Goal: Transaction & Acquisition: Purchase product/service

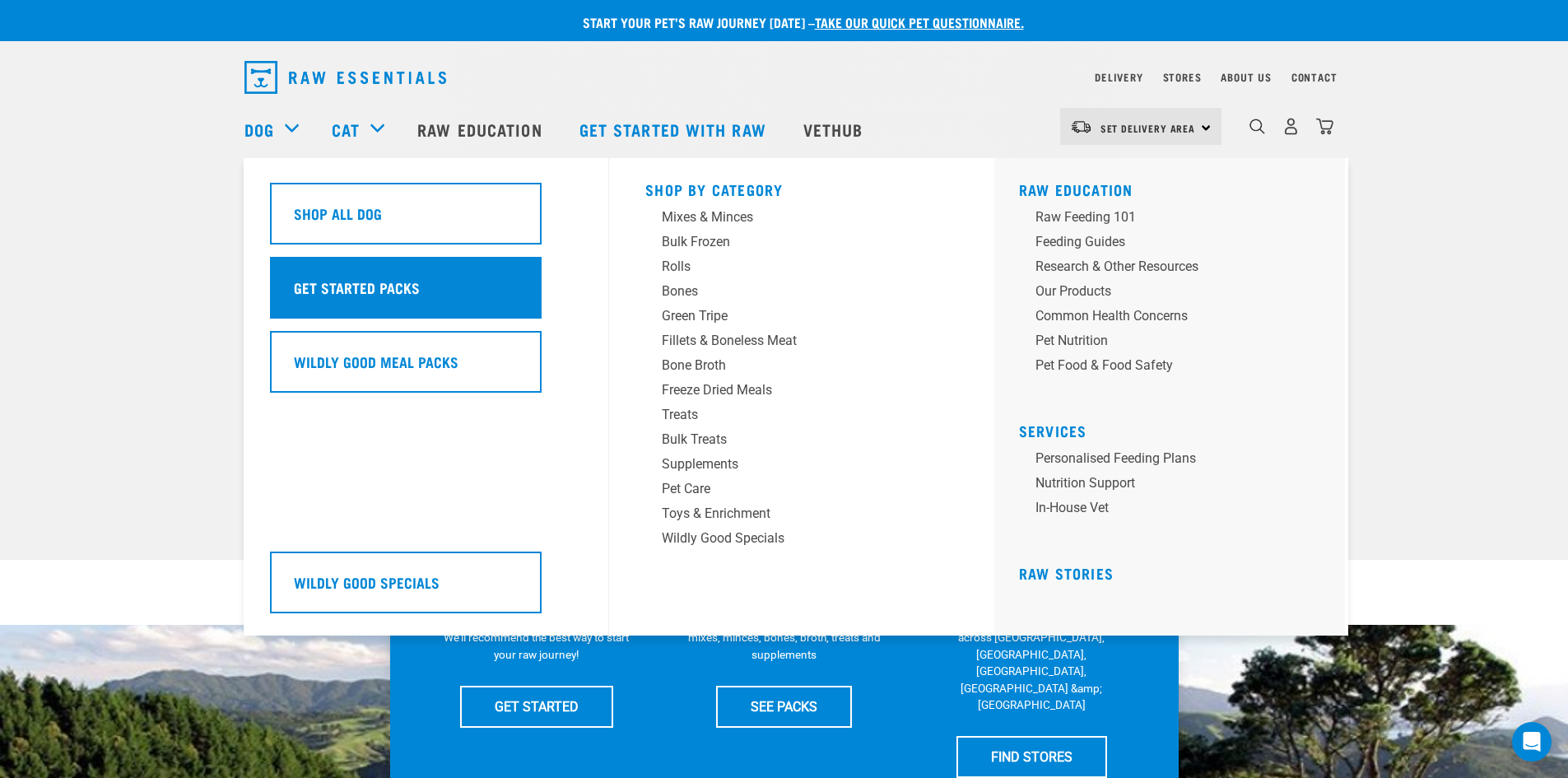
click at [410, 290] on h5 "Get Started Packs" at bounding box center [356, 287] width 126 height 21
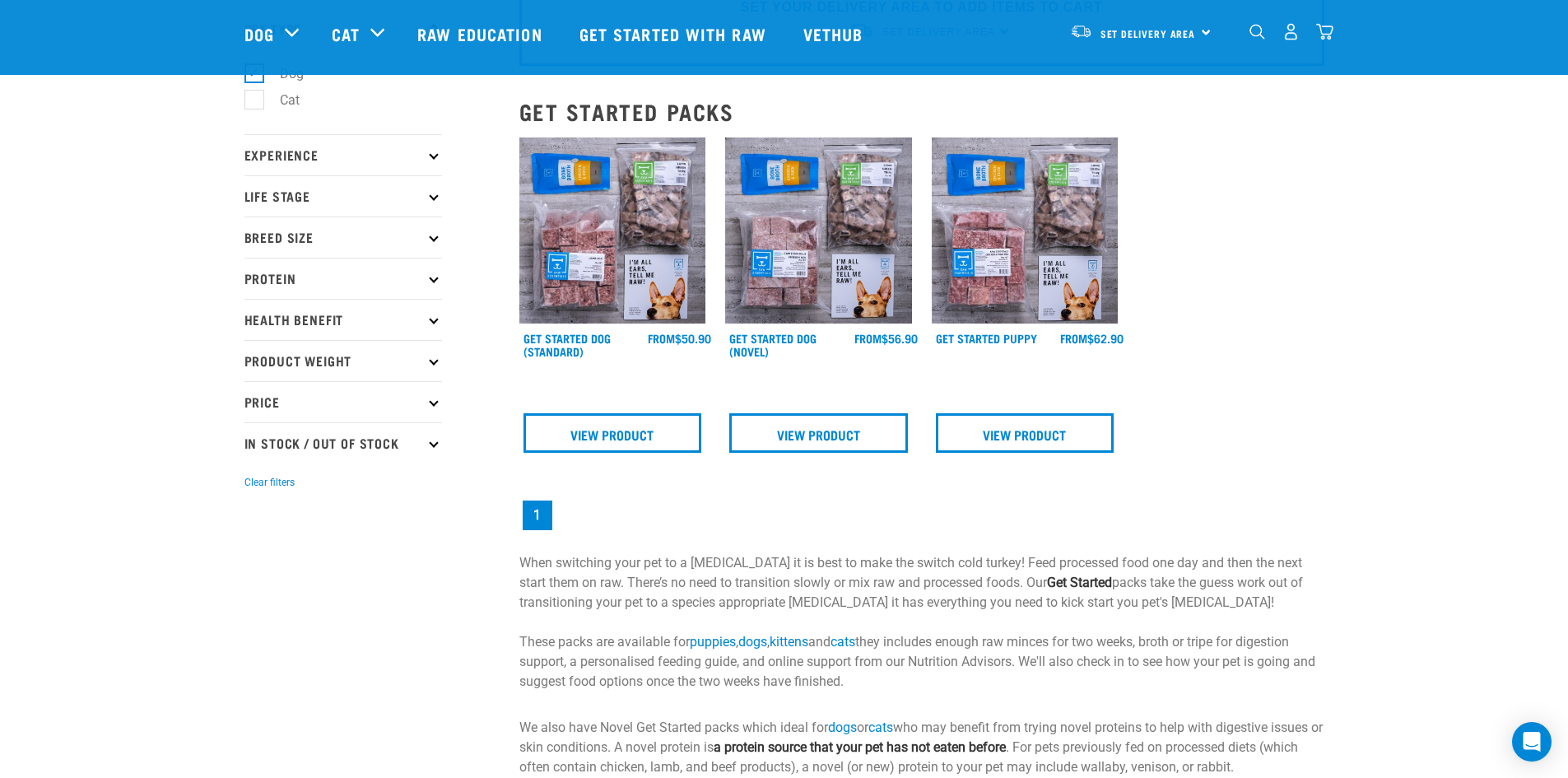
scroll to position [82, 0]
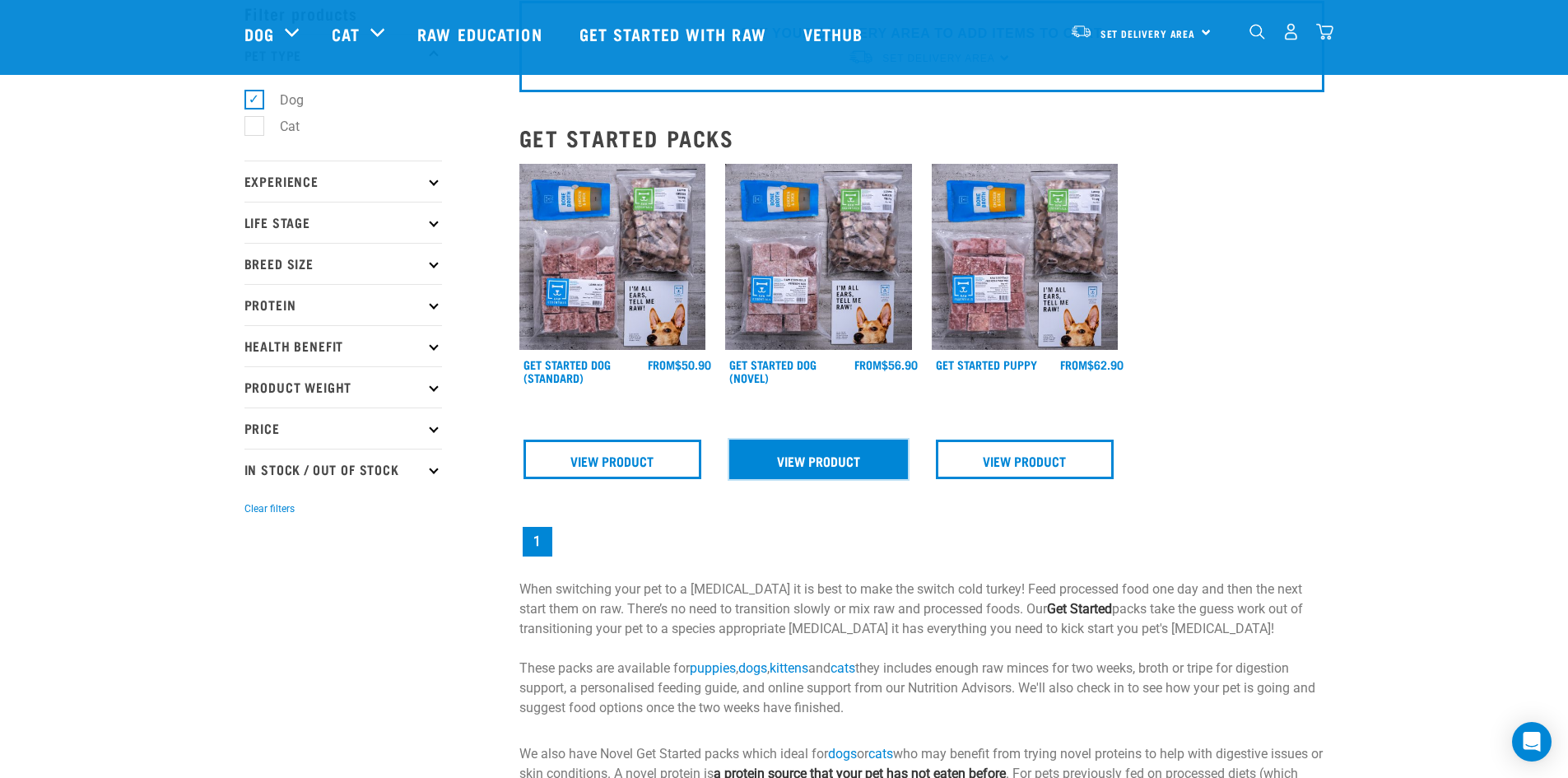
drag, startPoint x: 832, startPoint y: 461, endPoint x: 932, endPoint y: 507, distance: 110.1
click at [832, 461] on link "View Product" at bounding box center [819, 459] width 179 height 40
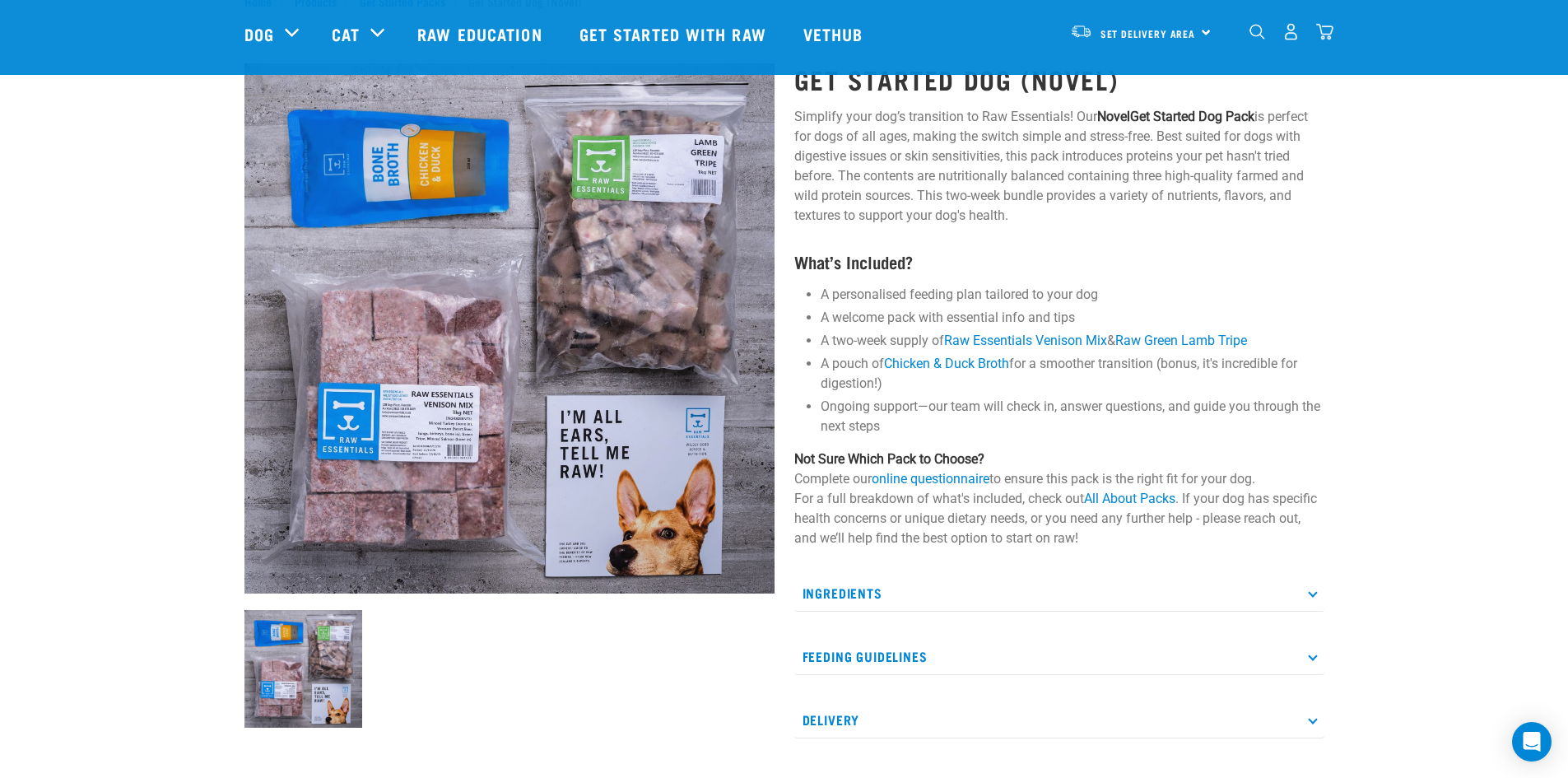
scroll to position [164, 0]
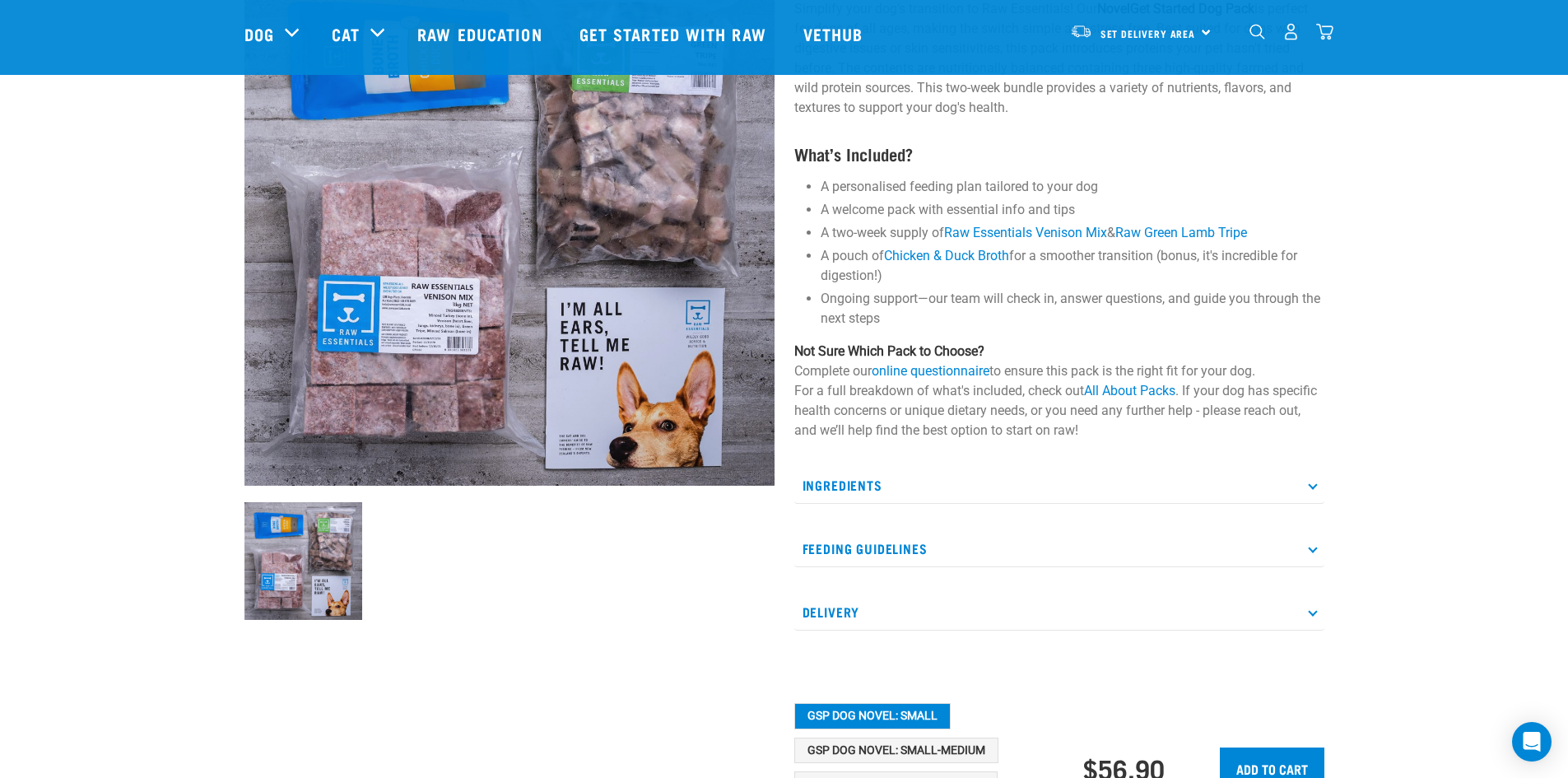
click at [919, 554] on p "Feeding Guidelines" at bounding box center [1059, 548] width 530 height 37
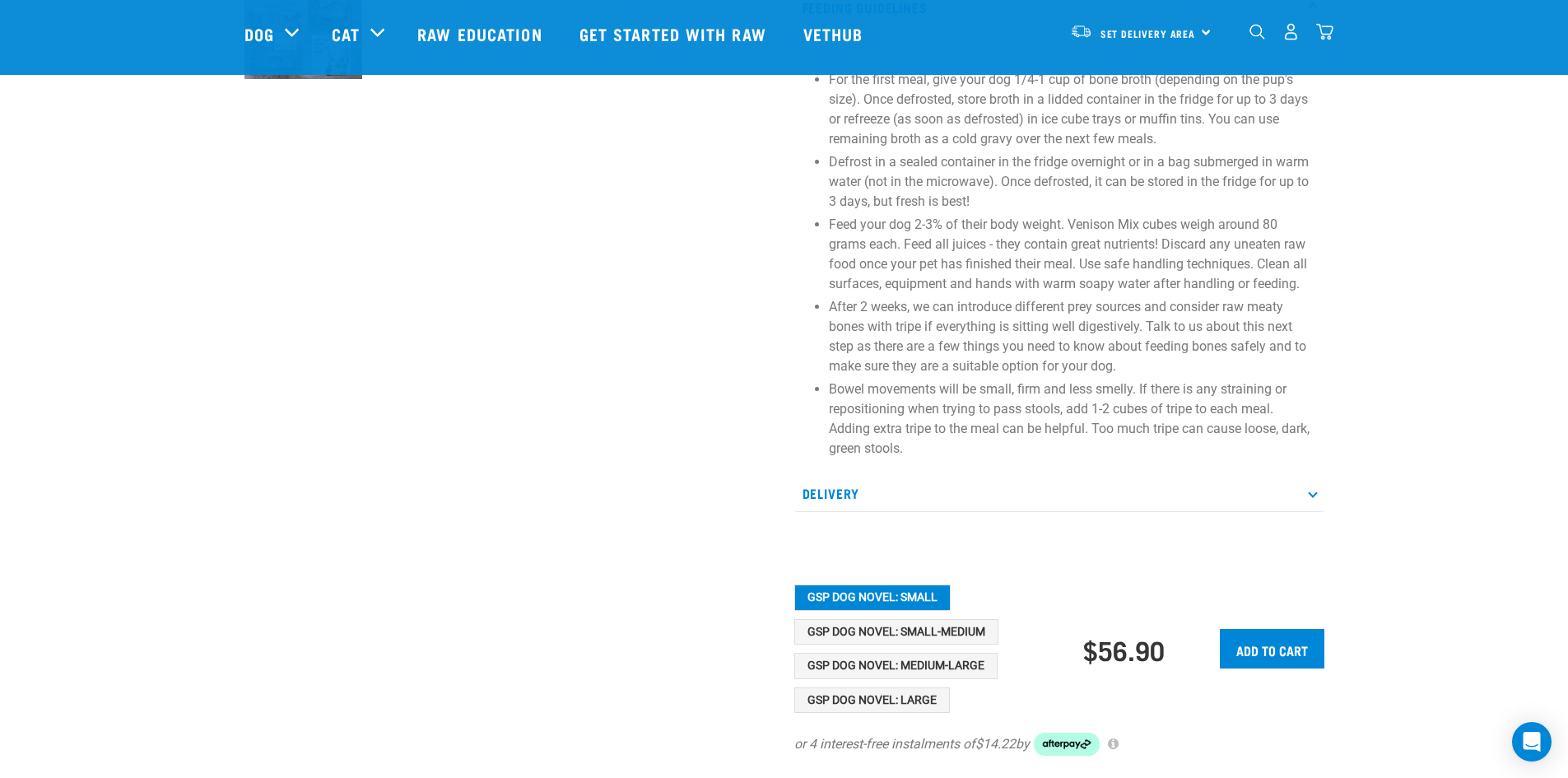
scroll to position [741, 0]
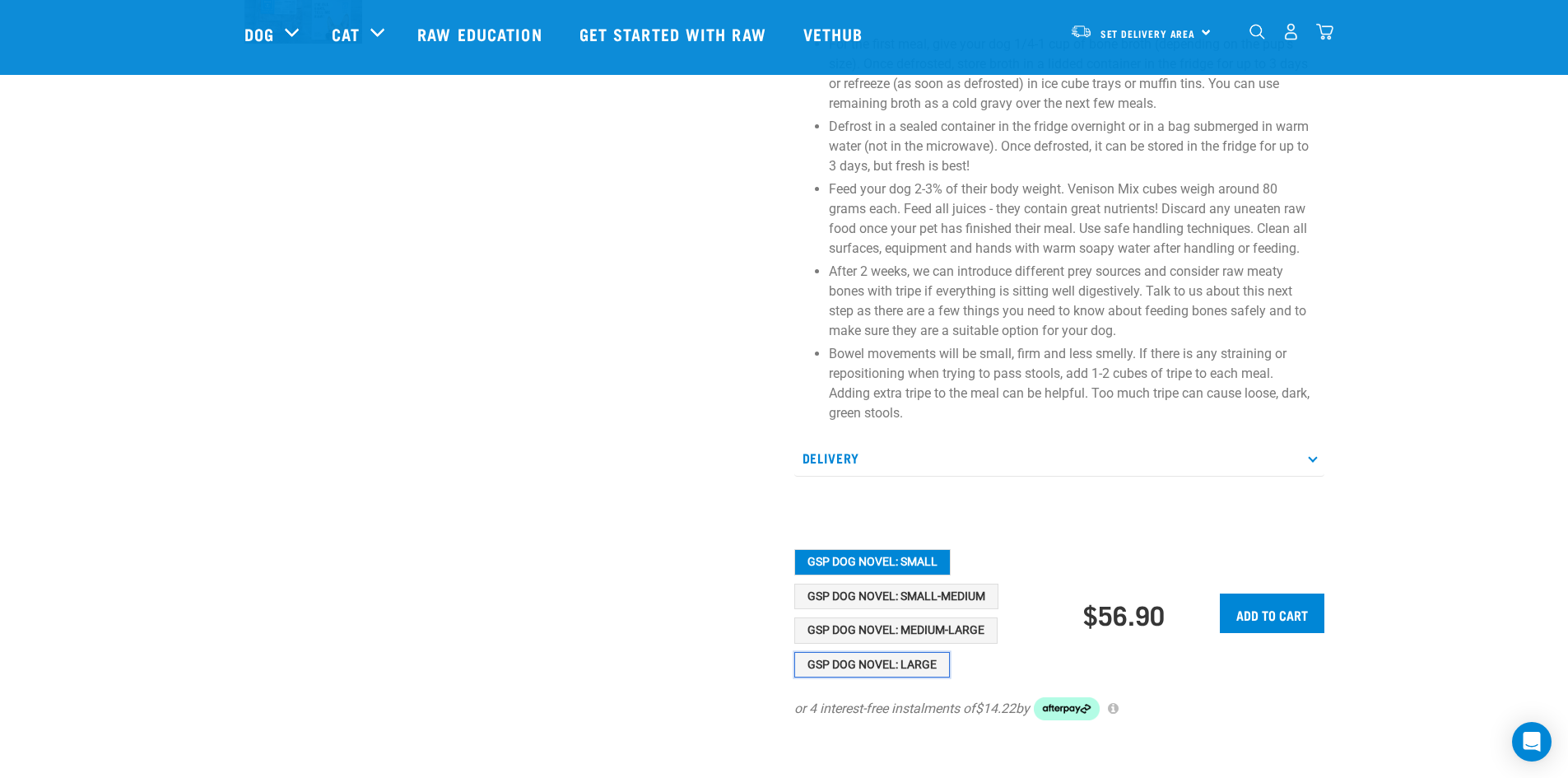
click at [904, 669] on button "GSP Dog Novel: Large" at bounding box center [872, 664] width 156 height 27
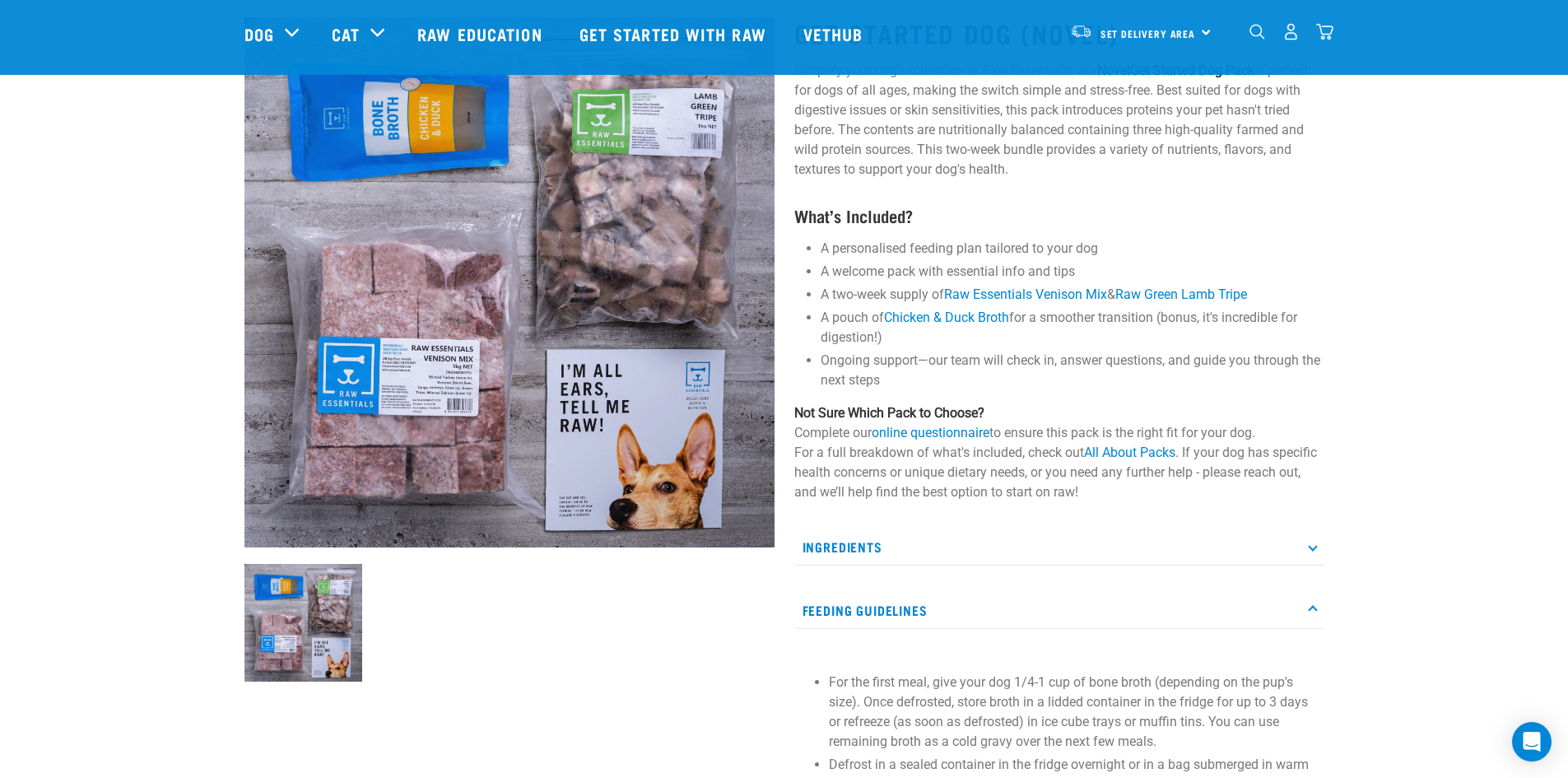
scroll to position [0, 0]
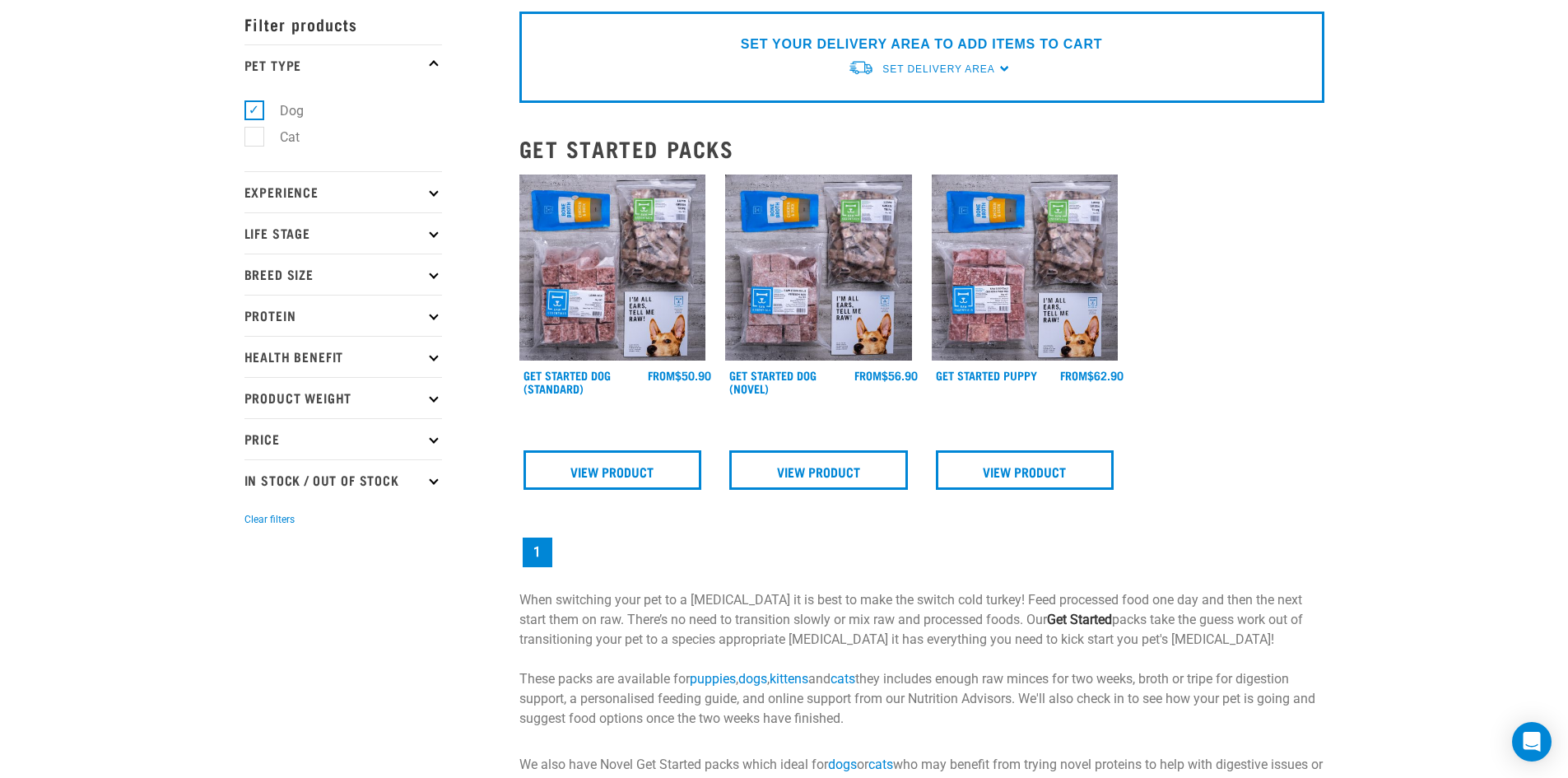
drag, startPoint x: 572, startPoint y: 310, endPoint x: 583, endPoint y: 317, distance: 13.0
click at [572, 310] on img at bounding box center [613, 268] width 186 height 186
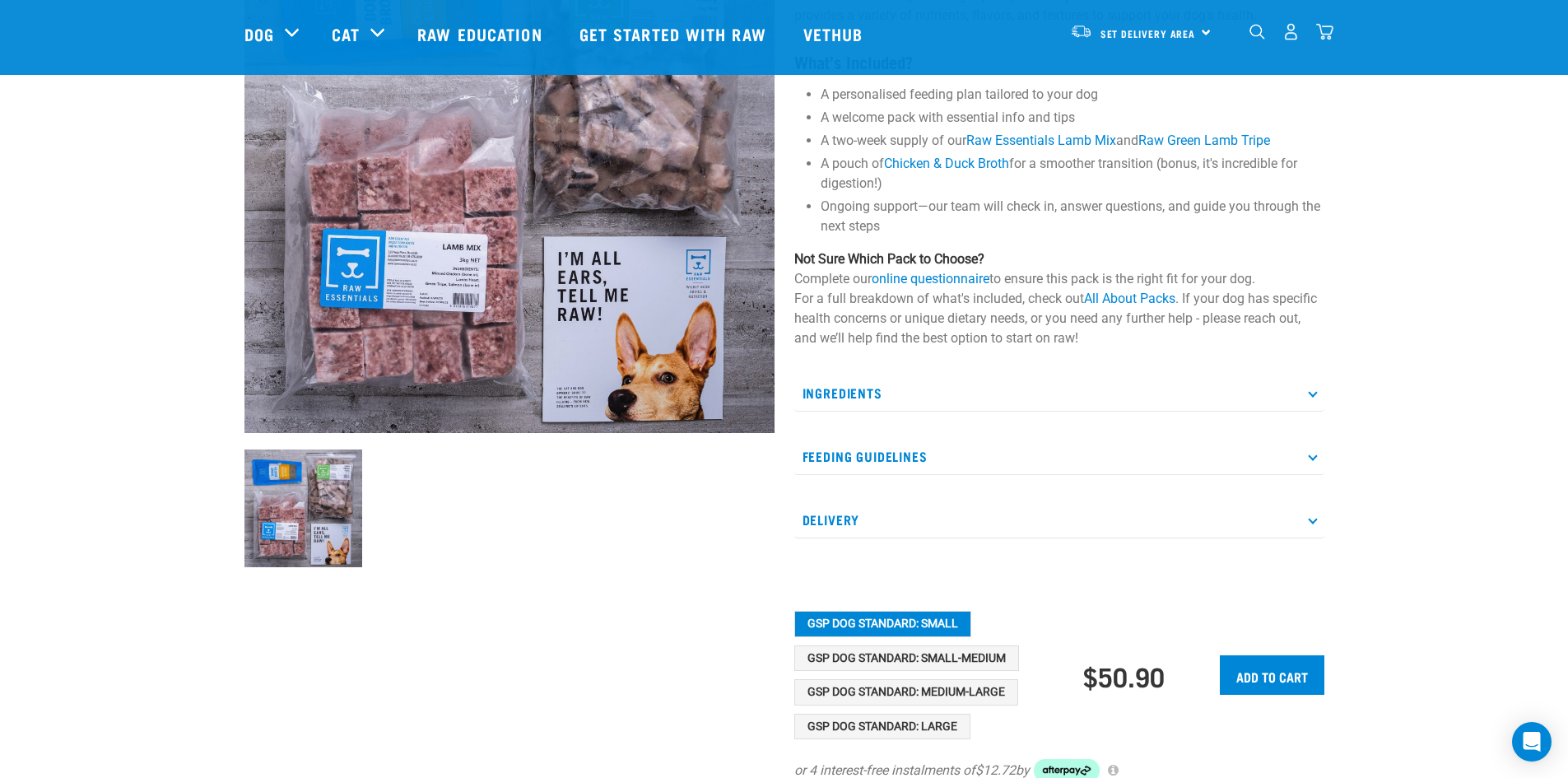
scroll to position [494, 0]
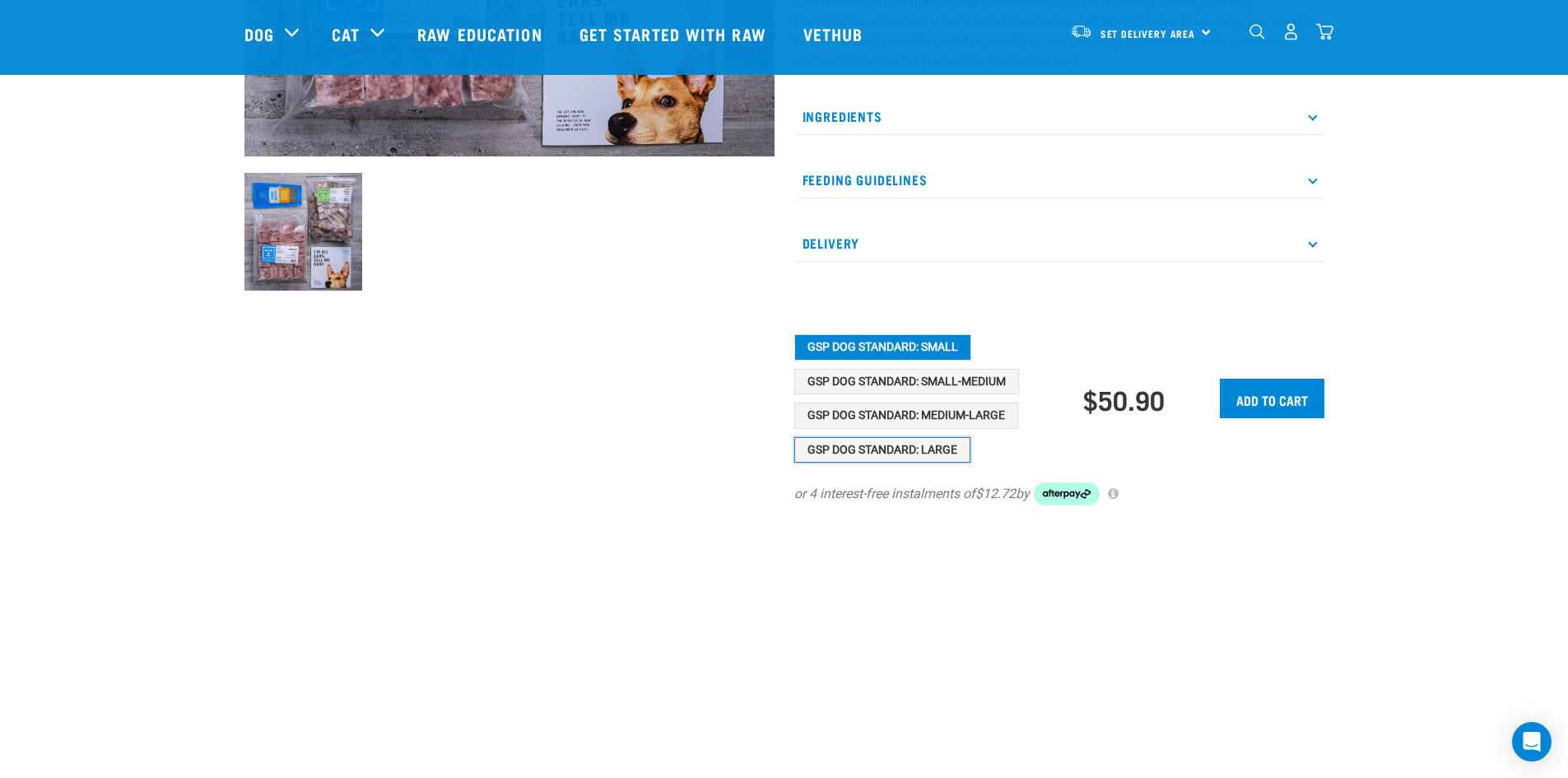
click at [930, 443] on button "GSP Dog Standard: Large" at bounding box center [882, 450] width 176 height 27
